Goal: Information Seeking & Learning: Learn about a topic

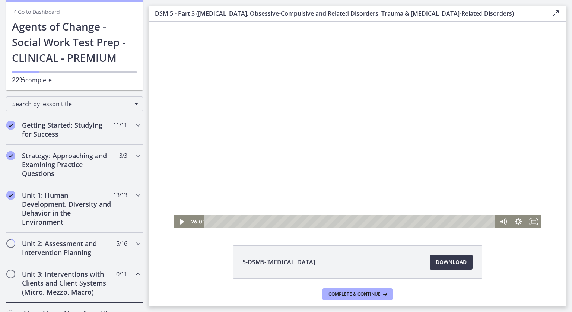
click at [434, 70] on div at bounding box center [358, 125] width 368 height 207
click at [386, 169] on div at bounding box center [358, 125] width 368 height 207
click at [388, 179] on div at bounding box center [358, 125] width 368 height 207
click at [510, 185] on div at bounding box center [358, 125] width 368 height 207
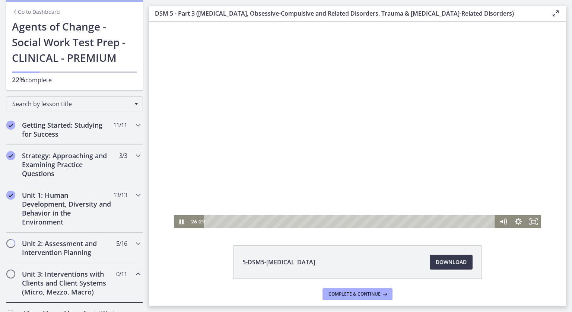
click at [496, 179] on div at bounding box center [358, 125] width 368 height 207
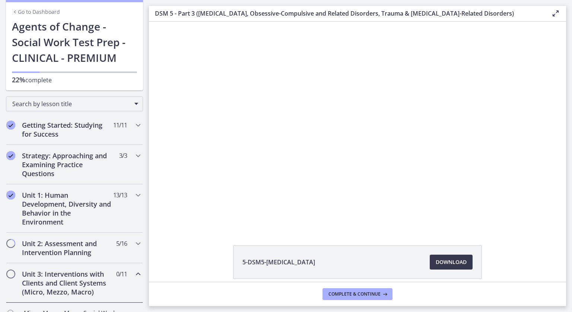
click at [496, 179] on div at bounding box center [358, 125] width 368 height 207
click at [4, 182] on div "Strategy: Approaching and Examining Practice Questions 3 / 3 Completed" at bounding box center [74, 164] width 149 height 39
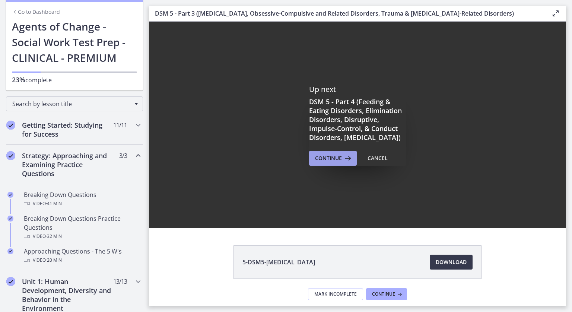
click at [332, 163] on span "Continue" at bounding box center [328, 158] width 27 height 9
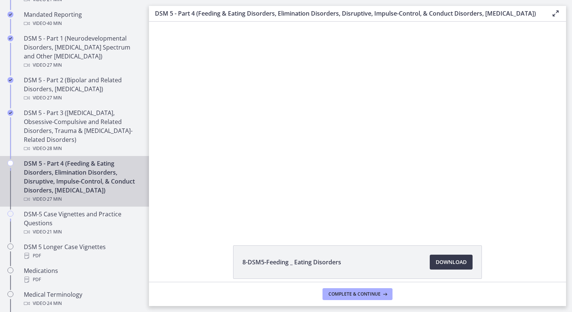
scroll to position [340, 0]
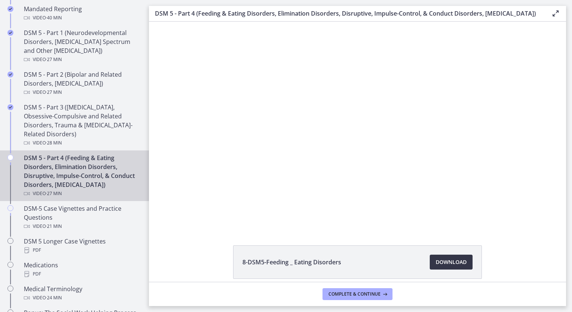
click at [441, 266] on span "Download Opens in a new window" at bounding box center [451, 262] width 31 height 9
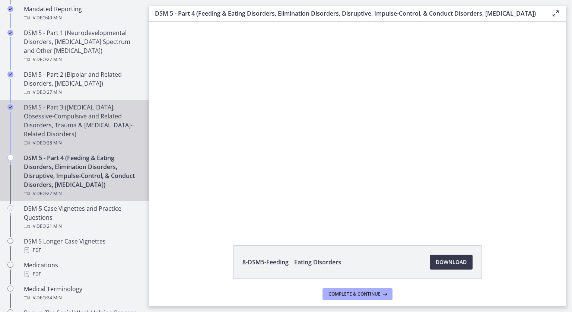
click at [78, 115] on div "DSM 5 - Part 3 ([MEDICAL_DATA], Obsessive-Compulsive and Related Disorders, Tra…" at bounding box center [82, 125] width 116 height 45
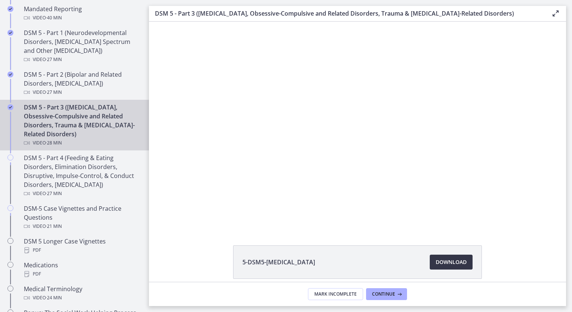
click at [439, 259] on span "Download Opens in a new window" at bounding box center [451, 262] width 31 height 9
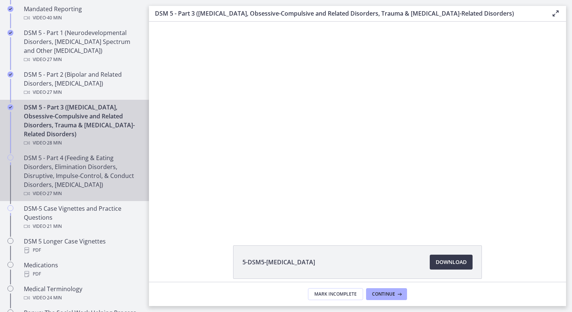
click at [80, 161] on div "DSM 5 - Part 4 (Feeding & Eating Disorders, Elimination Disorders, Disruptive, …" at bounding box center [82, 175] width 116 height 45
